Goal: Information Seeking & Learning: Learn about a topic

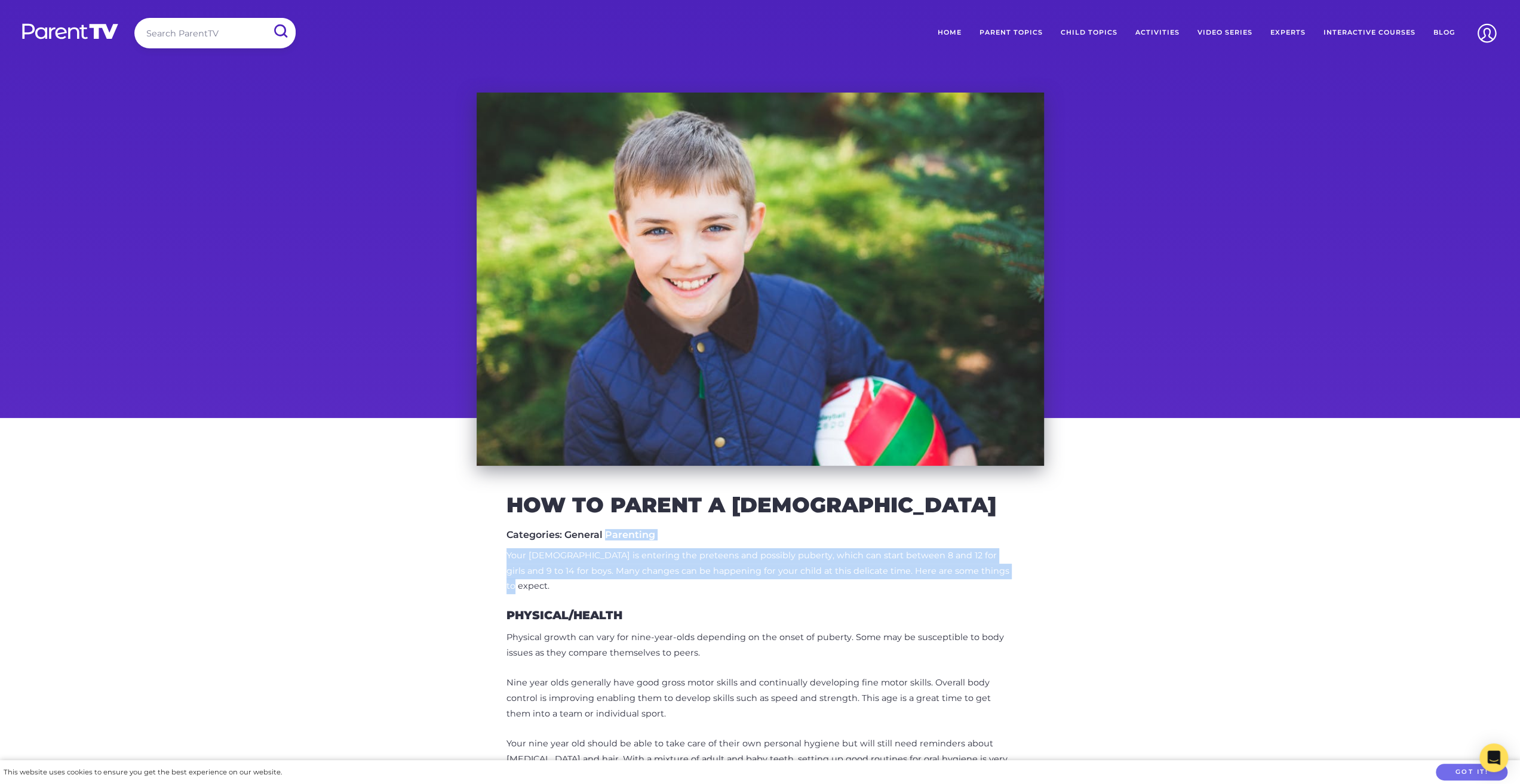
drag, startPoint x: 648, startPoint y: 537, endPoint x: 884, endPoint y: 607, distance: 246.2
click at [883, 595] on p "Your [DEMOGRAPHIC_DATA] is entering the preteens and possibly puberty, which ca…" at bounding box center [760, 571] width 507 height 47
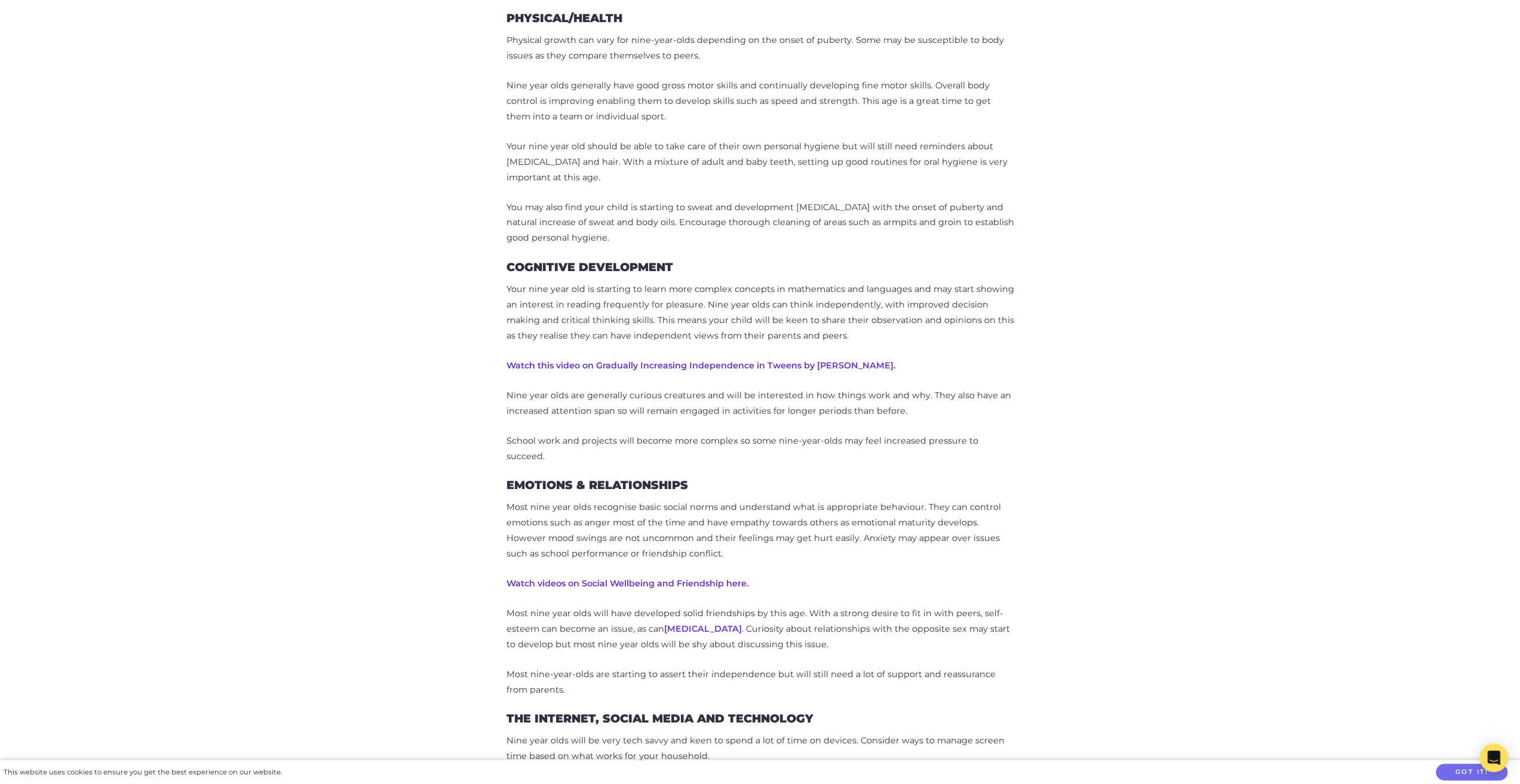
scroll to position [717, 0]
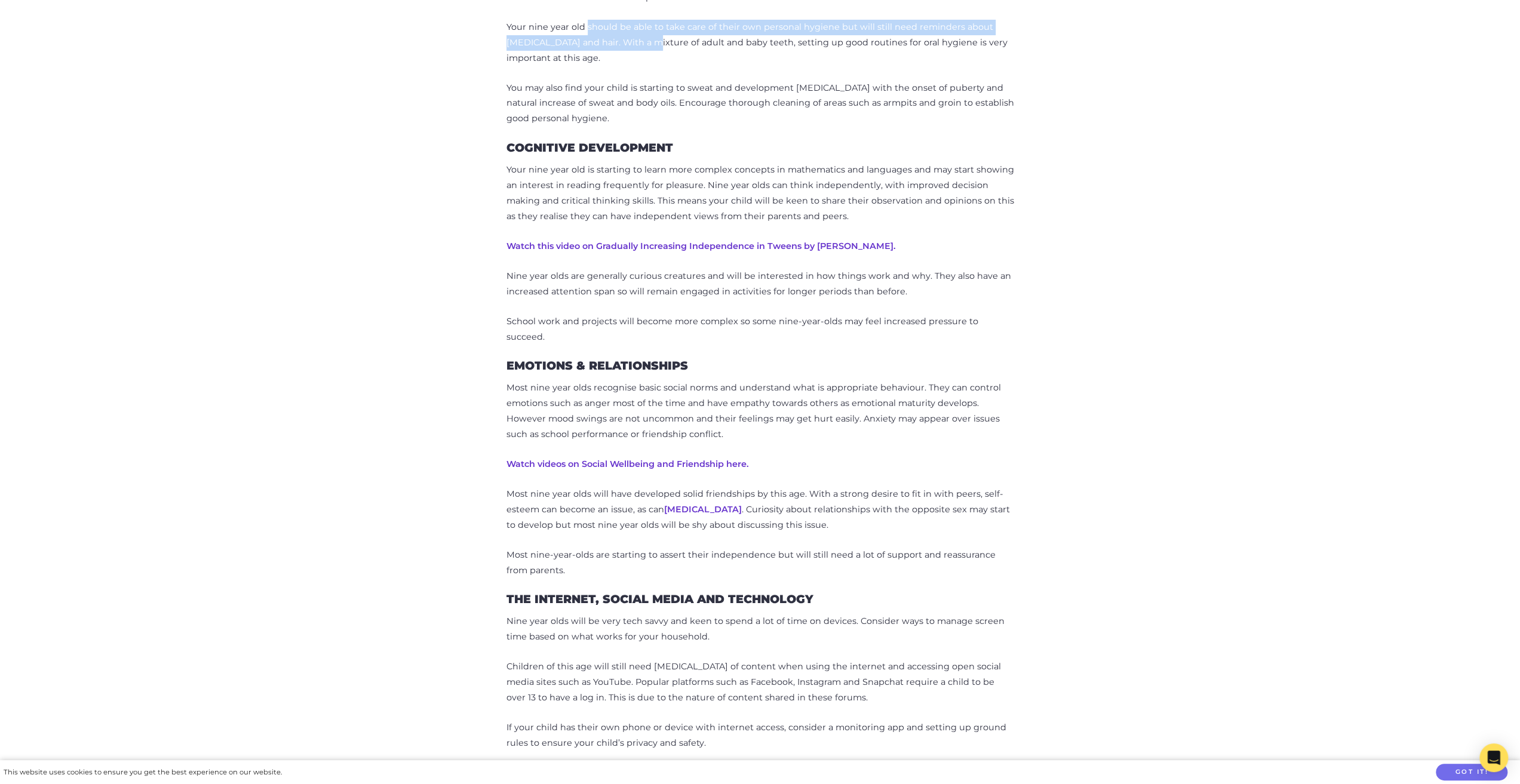
drag, startPoint x: 622, startPoint y: 112, endPoint x: 904, endPoint y: 140, distance: 283.4
click at [886, 140] on div "Your [DEMOGRAPHIC_DATA] is entering the preteens and possibly puberty, which ca…" at bounding box center [760, 708] width 507 height 1754
click at [904, 66] on p "Your nine year old should be able to take care of their own personal hygiene bu…" at bounding box center [760, 43] width 507 height 47
drag, startPoint x: 676, startPoint y: 132, endPoint x: 910, endPoint y: 151, distance: 234.8
click at [910, 66] on p "Your nine year old should be able to take care of their own personal hygiene bu…" at bounding box center [760, 43] width 507 height 47
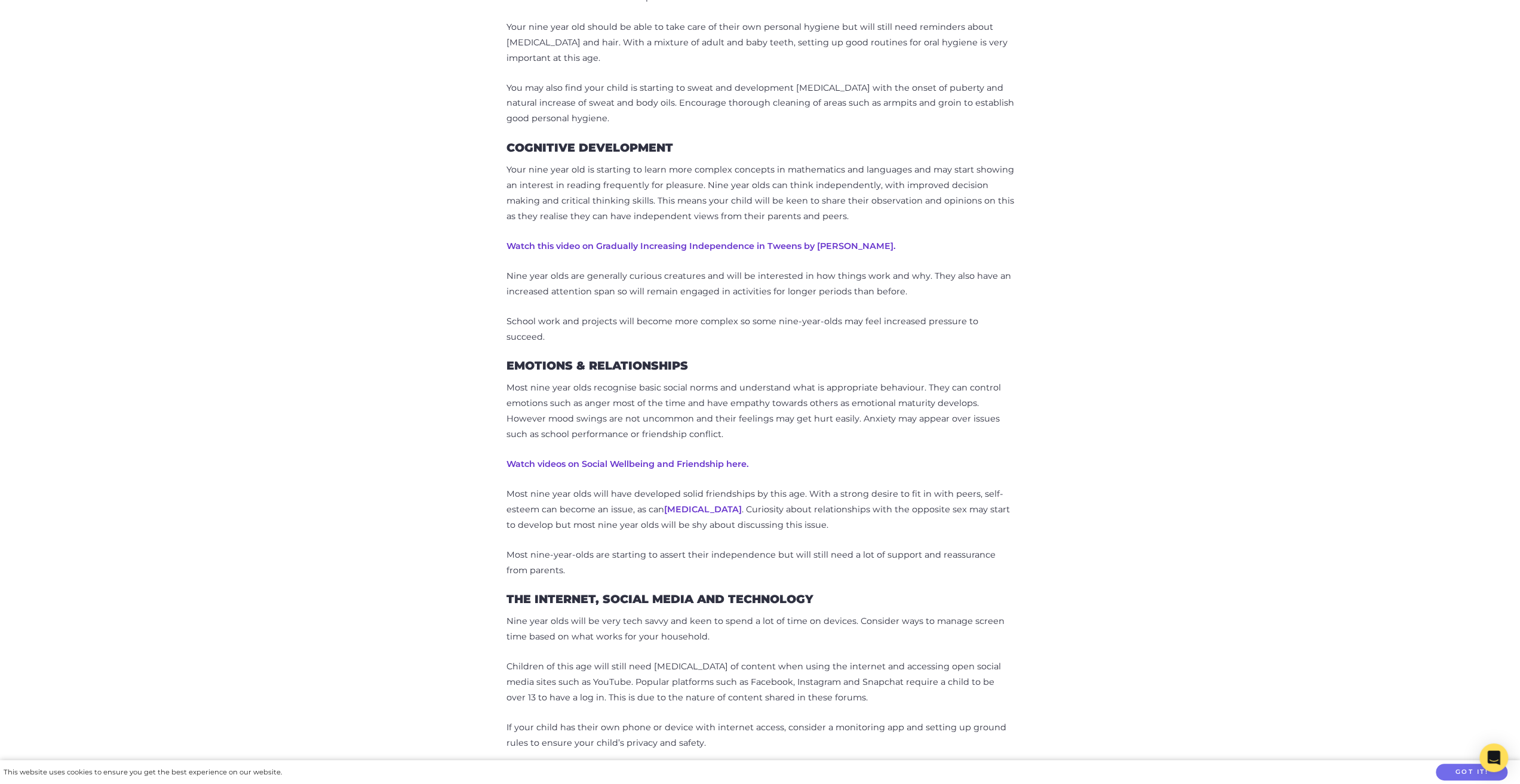
click at [954, 66] on p "Your nine year old should be able to take care of their own personal hygiene bu…" at bounding box center [760, 43] width 507 height 47
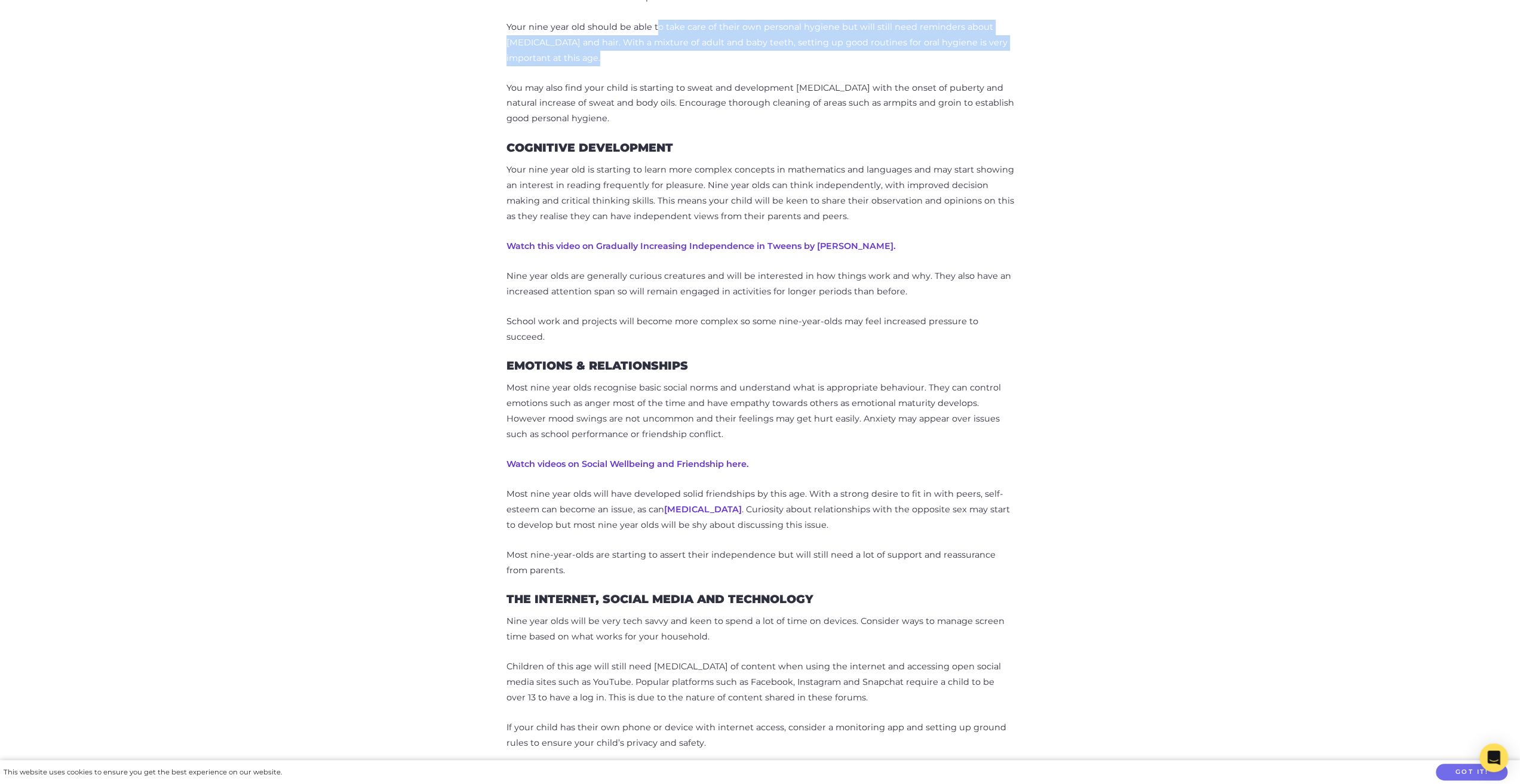
drag, startPoint x: 856, startPoint y: 147, endPoint x: 977, endPoint y: 165, distance: 122.3
click at [971, 66] on p "Your nine year old should be able to take care of their own personal hygiene bu…" at bounding box center [760, 43] width 507 height 47
click at [977, 66] on p "Your nine year old should be able to take care of their own personal hygiene bu…" at bounding box center [760, 43] width 507 height 47
drag, startPoint x: 873, startPoint y: 145, endPoint x: 1001, endPoint y: 175, distance: 131.5
click at [1001, 66] on p "Your nine year old should be able to take care of their own personal hygiene bu…" at bounding box center [760, 43] width 507 height 47
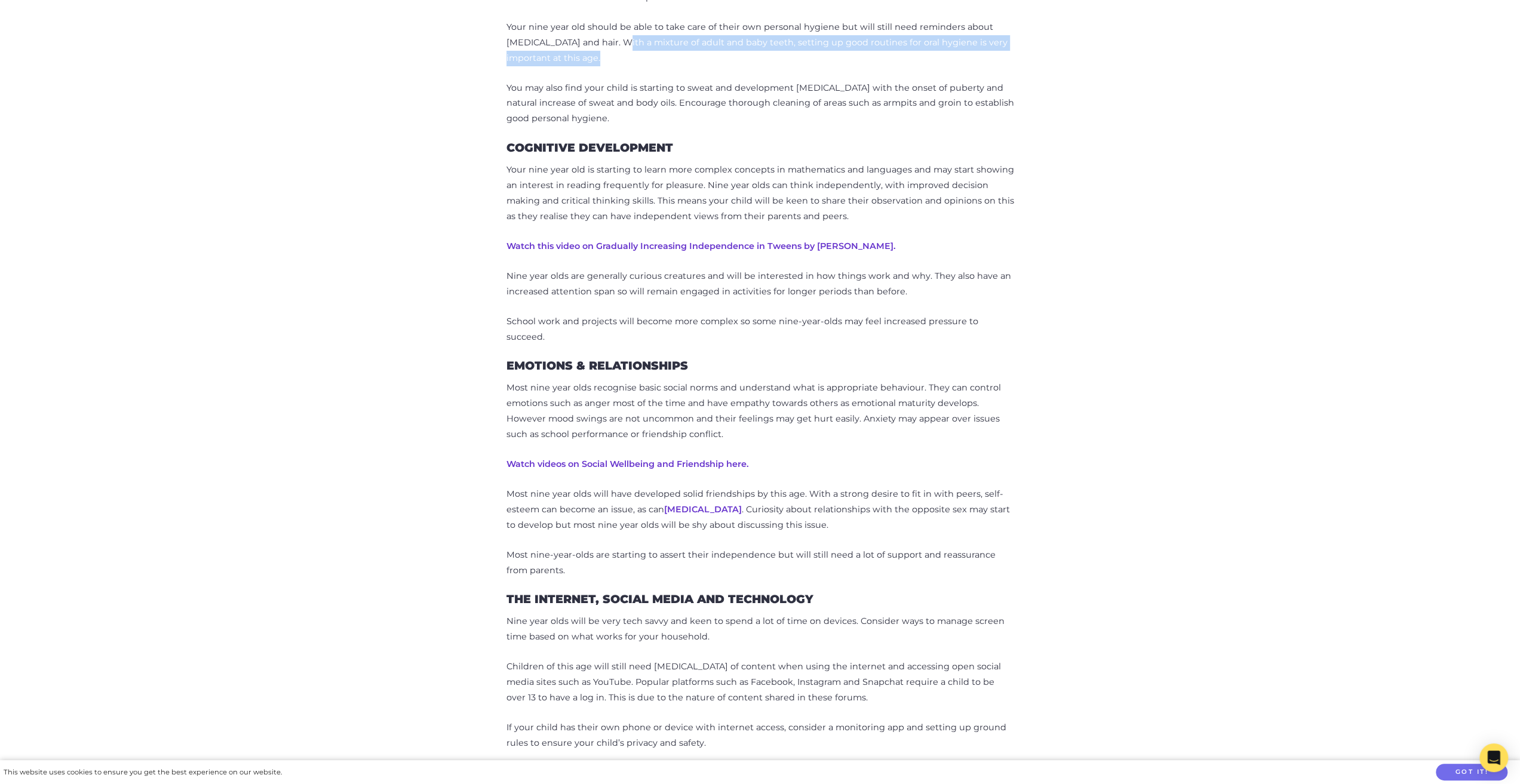
click at [1001, 66] on p "Your nine year old should be able to take care of their own personal hygiene bu…" at bounding box center [760, 43] width 507 height 47
drag, startPoint x: 690, startPoint y: 165, endPoint x: 701, endPoint y: 169, distance: 11.7
click at [701, 66] on p "Your nine year old should be able to take care of their own personal hygiene bu…" at bounding box center [760, 43] width 507 height 47
click at [702, 66] on p "Your nine year old should be able to take care of their own personal hygiene bu…" at bounding box center [760, 43] width 507 height 47
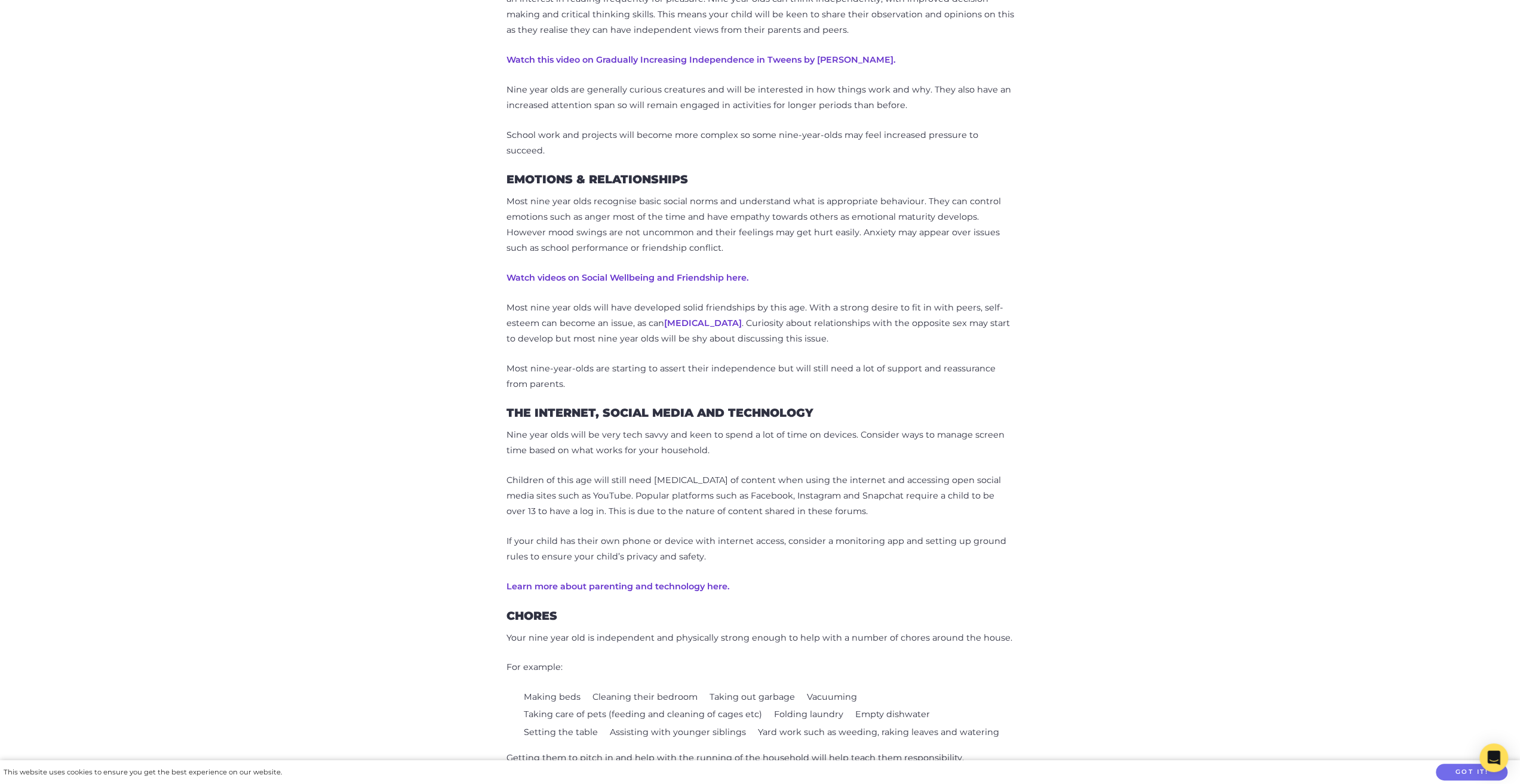
scroll to position [904, 0]
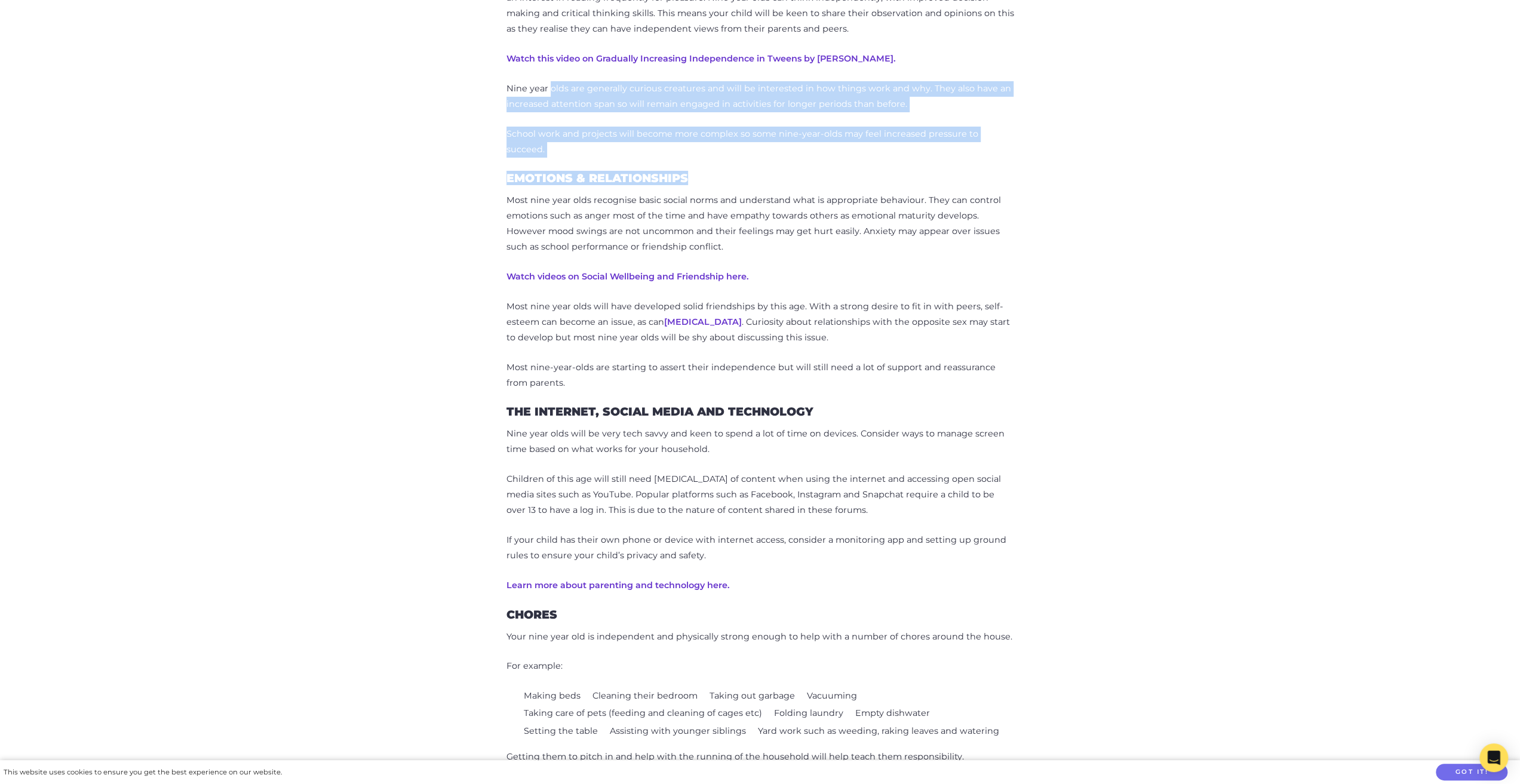
drag, startPoint x: 869, startPoint y: 495, endPoint x: 965, endPoint y: 519, distance: 99.0
click at [964, 519] on div "Your [DEMOGRAPHIC_DATA] is entering the preteens and possibly puberty, which ca…" at bounding box center [760, 521] width 507 height 1754
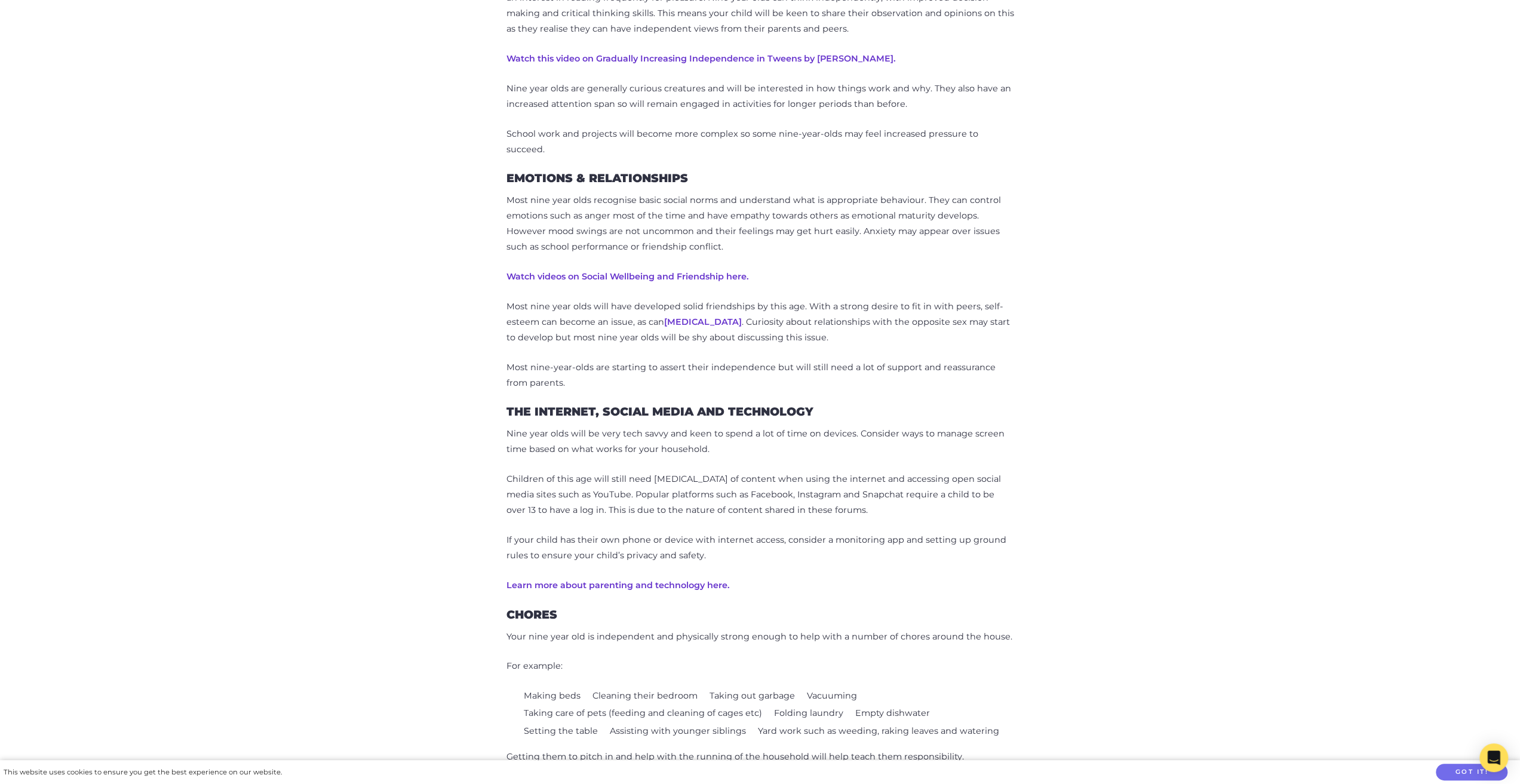
click at [967, 255] on p "Most nine year olds recognise basic social norms and understand what is appropr…" at bounding box center [760, 224] width 507 height 62
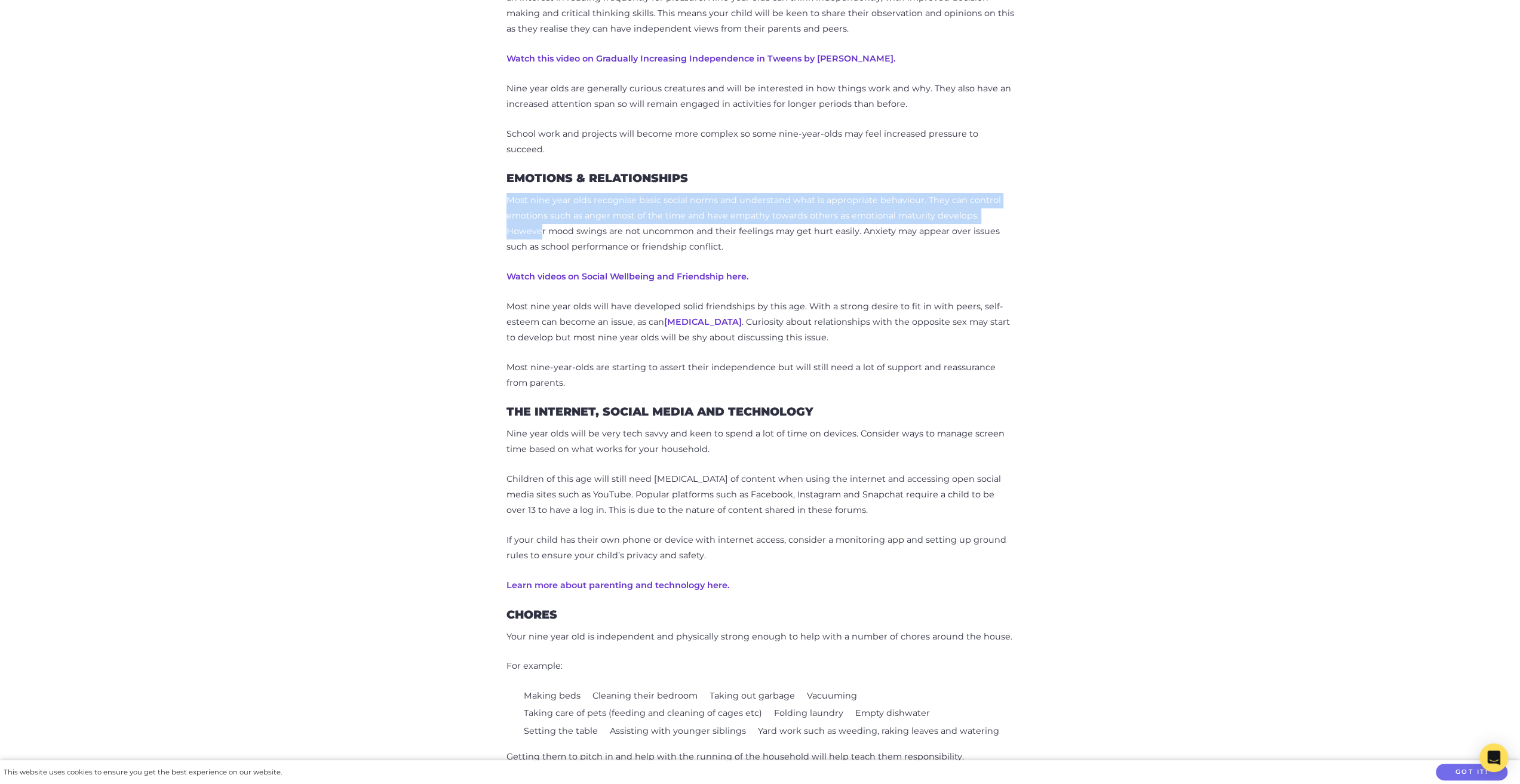
drag, startPoint x: 737, startPoint y: 525, endPoint x: 998, endPoint y: 589, distance: 268.7
click at [976, 587] on div "Your [DEMOGRAPHIC_DATA] is entering the preteens and possibly puberty, which ca…" at bounding box center [760, 521] width 507 height 1754
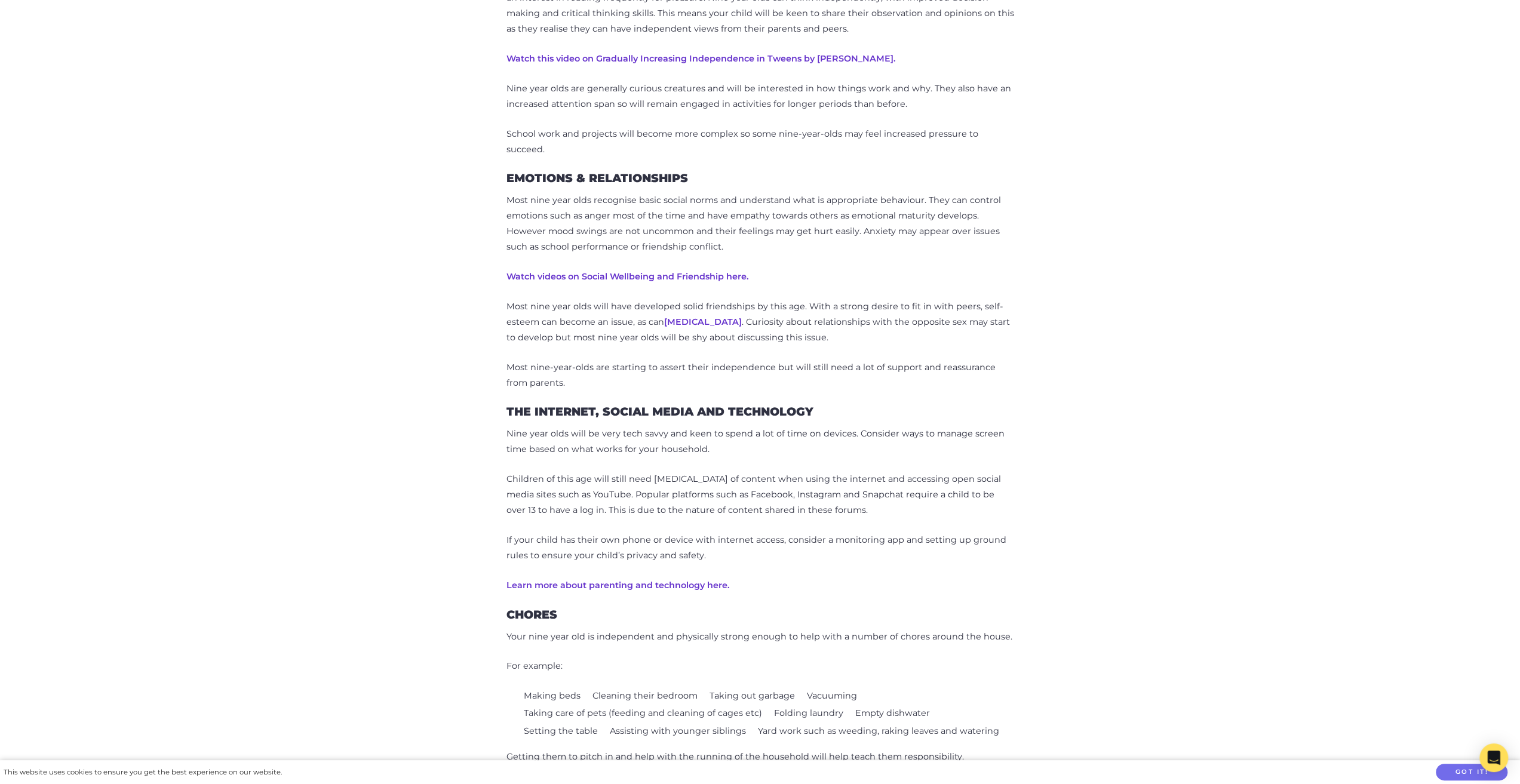
click at [998, 255] on p "Most nine year olds recognise basic social norms and understand what is appropr…" at bounding box center [760, 224] width 507 height 62
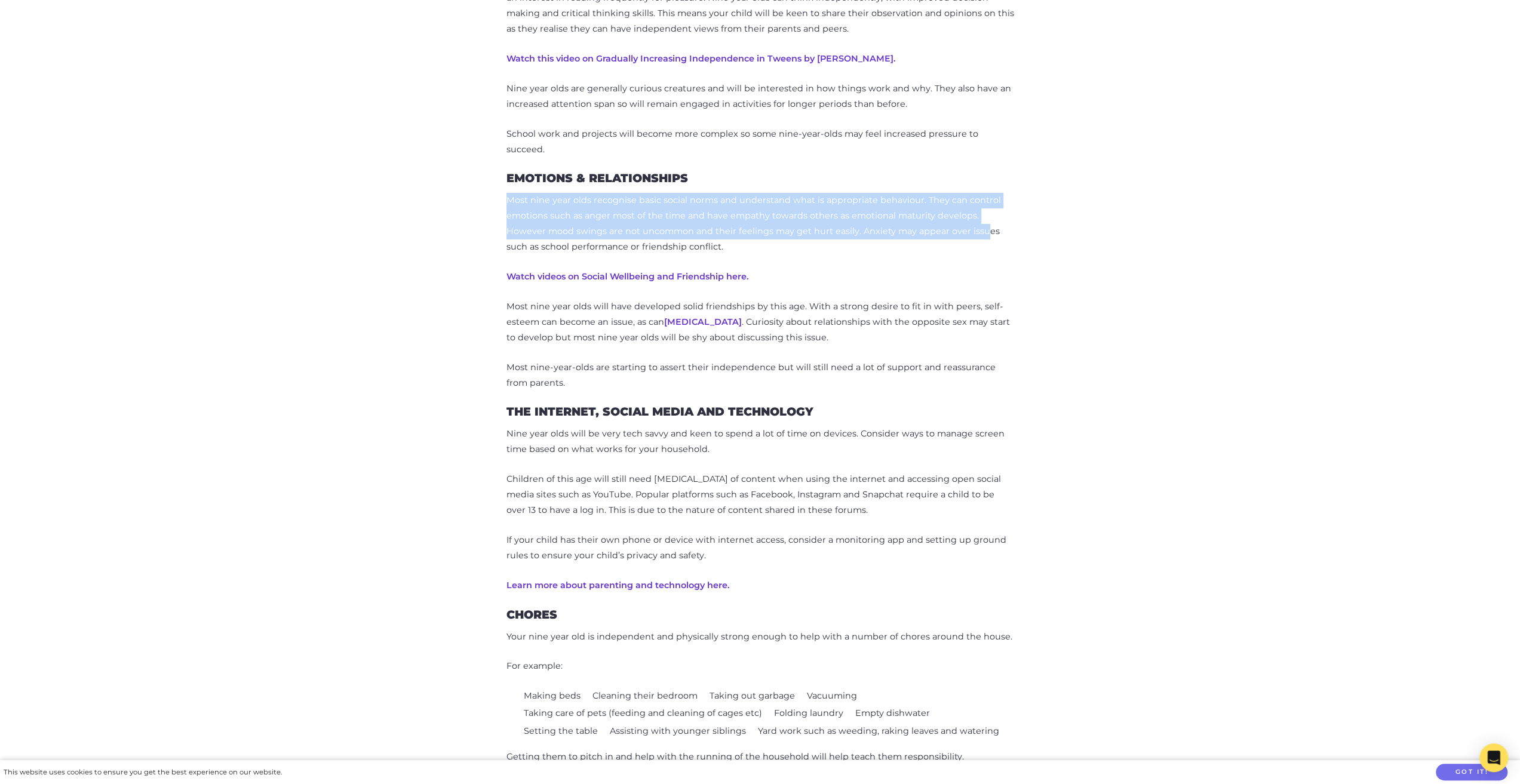
drag, startPoint x: 835, startPoint y: 524, endPoint x: 1070, endPoint y: 606, distance: 248.9
click at [1061, 602] on div "How to parent a [DEMOGRAPHIC_DATA] Categories: General Parenting Your [DEMOGRAP…" at bounding box center [760, 592] width 681 height 2000
click at [1070, 606] on div "How to parent a [DEMOGRAPHIC_DATA] Categories: General Parenting Your [DEMOGRAP…" at bounding box center [760, 592] width 681 height 2000
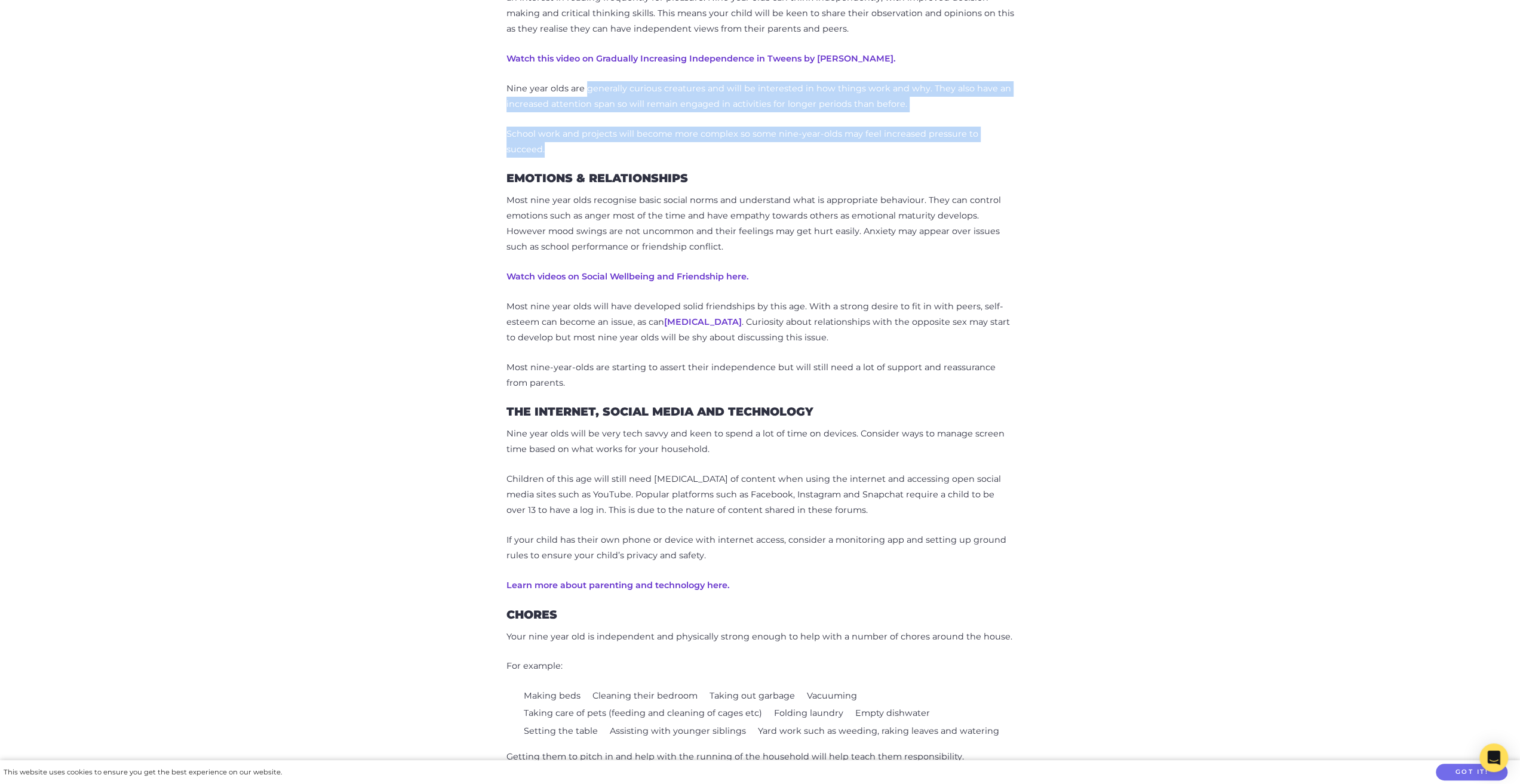
drag, startPoint x: 653, startPoint y: 332, endPoint x: 836, endPoint y: 452, distance: 218.8
click at [838, 452] on div "Your [DEMOGRAPHIC_DATA] is entering the preteens and possibly puberty, which ca…" at bounding box center [760, 521] width 507 height 1754
click at [520, 112] on p "Nine year olds are generally curious creatures and will be interested in how th…" at bounding box center [760, 96] width 507 height 31
drag, startPoint x: 539, startPoint y: 363, endPoint x: 781, endPoint y: 454, distance: 258.5
click at [764, 446] on div "Your [DEMOGRAPHIC_DATA] is entering the preteens and possibly puberty, which ca…" at bounding box center [760, 521] width 507 height 1754
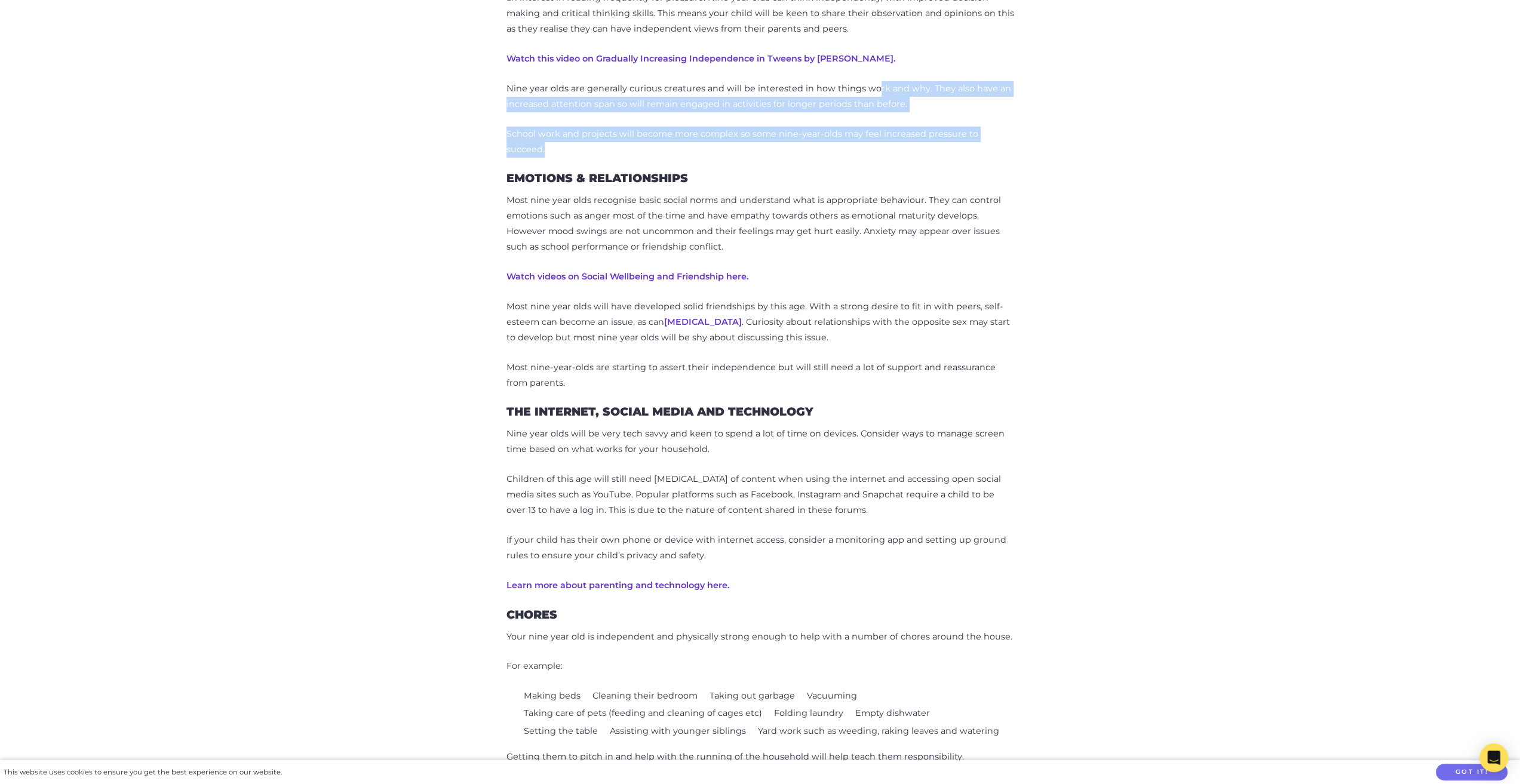
click at [785, 158] on p "School work and projects will become more complex so some nine-year-olds may fe…" at bounding box center [760, 142] width 507 height 31
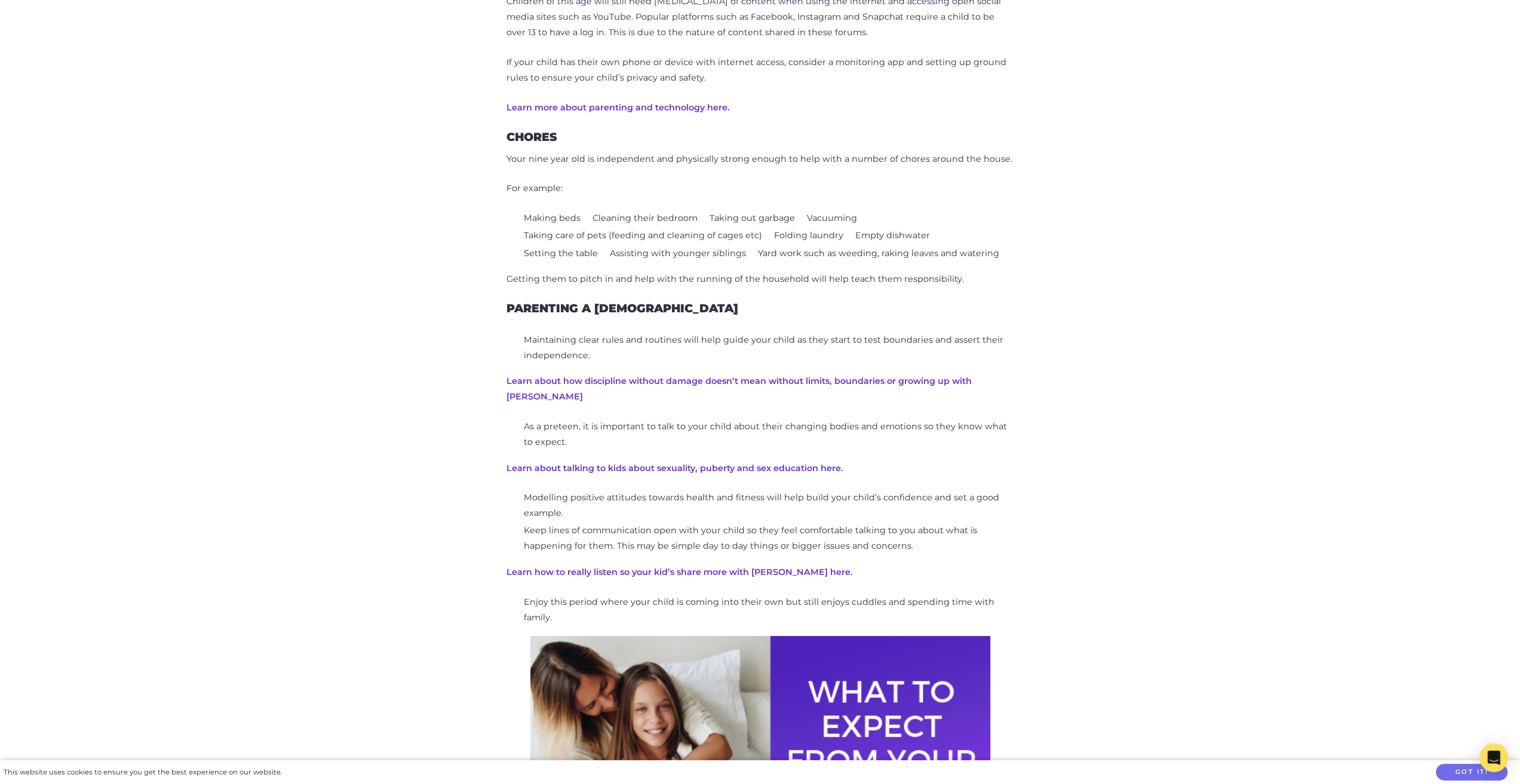
scroll to position [1620, 0]
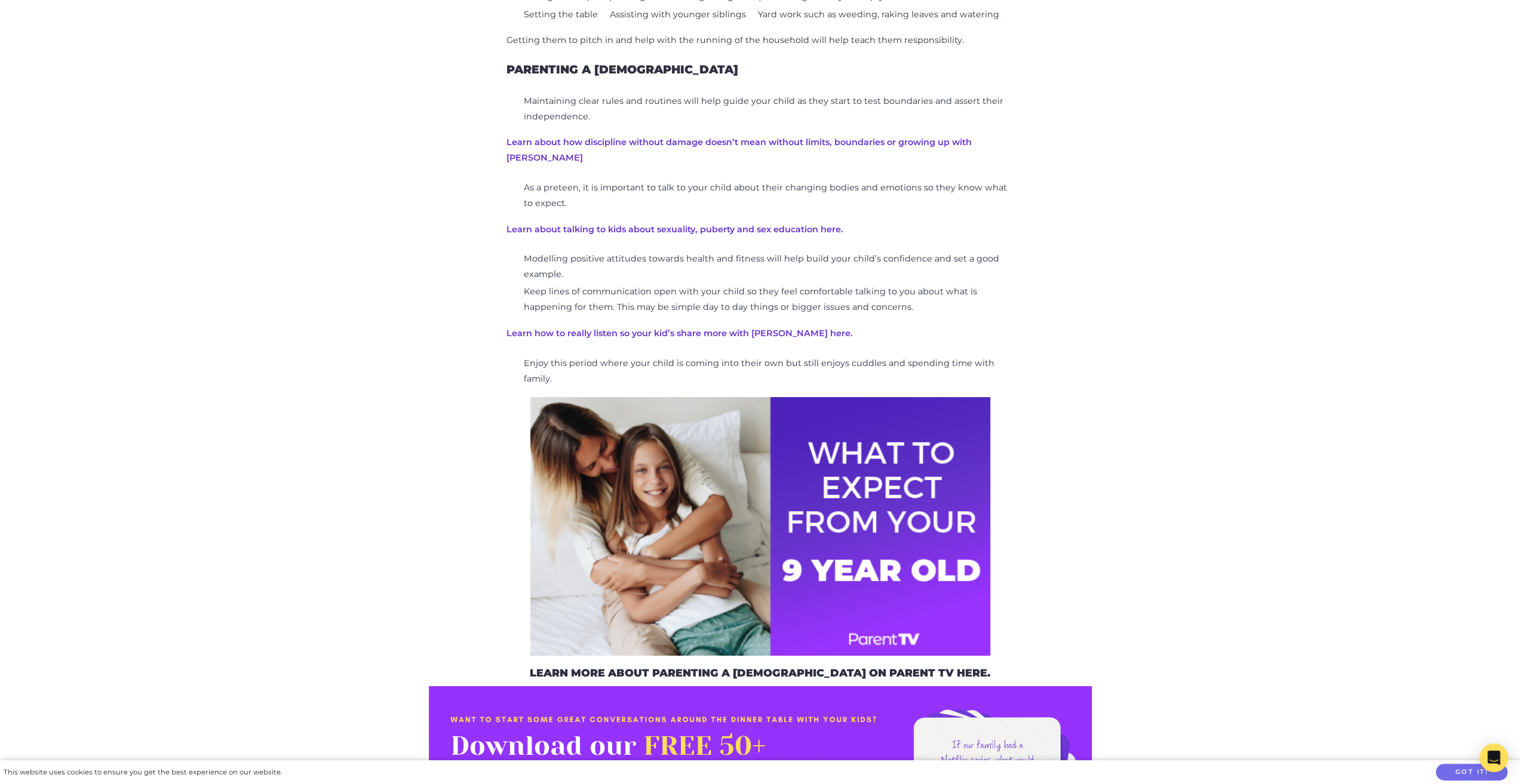
drag, startPoint x: 774, startPoint y: 209, endPoint x: 817, endPoint y: 218, distance: 43.9
drag, startPoint x: 728, startPoint y: 321, endPoint x: 949, endPoint y: 376, distance: 227.7
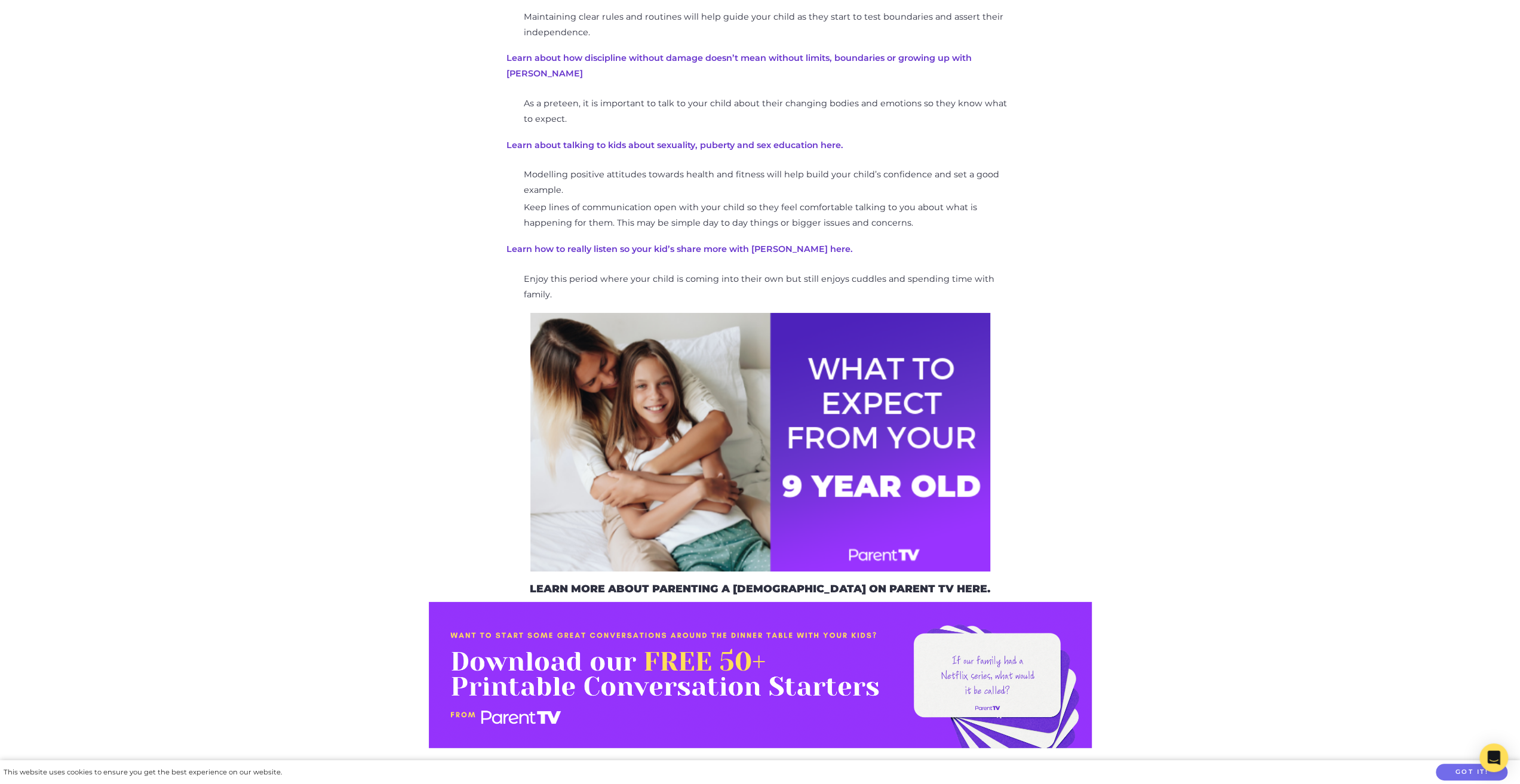
scroll to position [1979, 0]
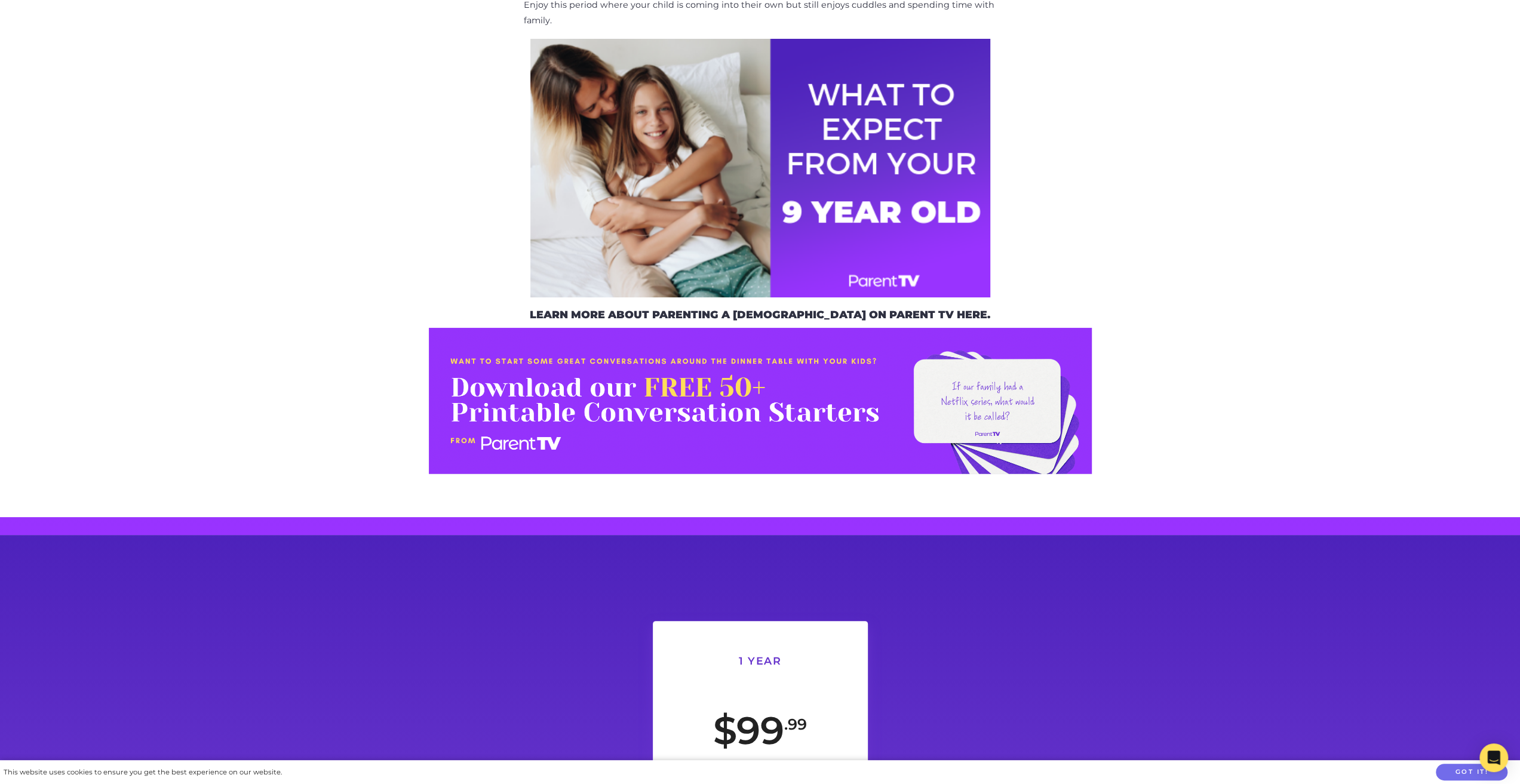
drag, startPoint x: 580, startPoint y: 381, endPoint x: 872, endPoint y: 435, distance: 297.0
